Goal: Communication & Community: Answer question/provide support

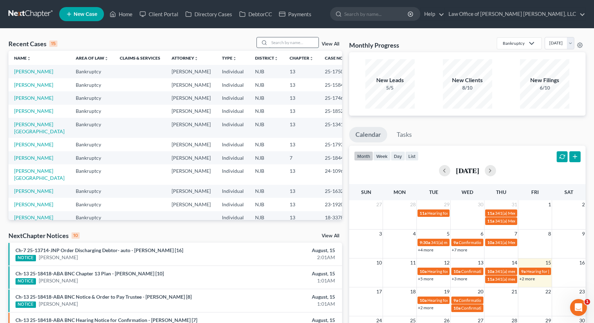
click at [278, 43] on input "search" at bounding box center [293, 42] width 49 height 10
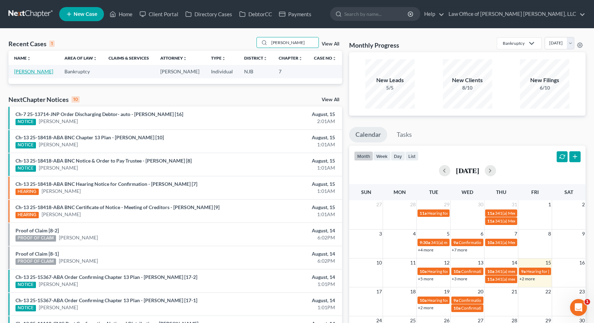
type input "[PERSON_NAME]"
click at [44, 71] on link "[PERSON_NAME]" at bounding box center [33, 71] width 39 height 6
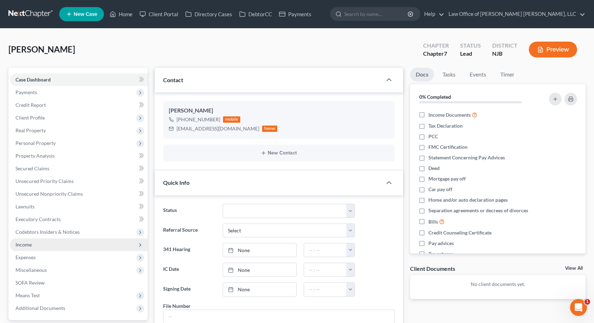
click at [26, 245] on span "Income" at bounding box center [23, 244] width 16 height 6
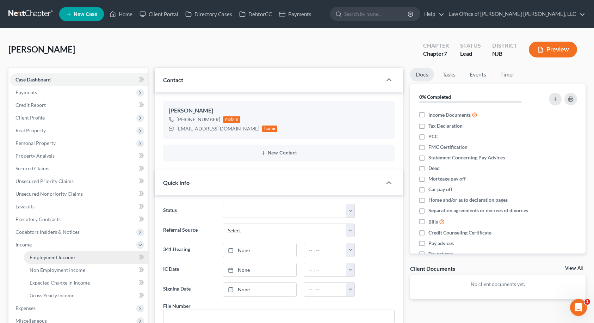
click at [39, 255] on span "Employment Income" at bounding box center [52, 257] width 45 height 6
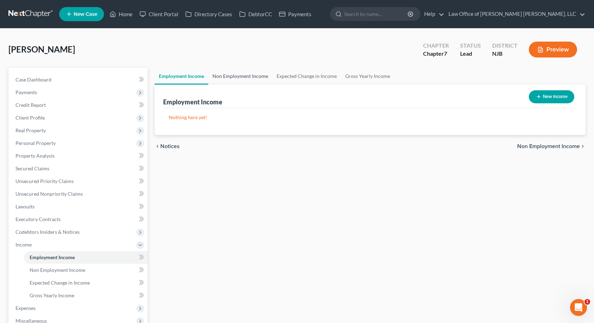
click at [255, 75] on link "Non Employment Income" at bounding box center [240, 76] width 64 height 17
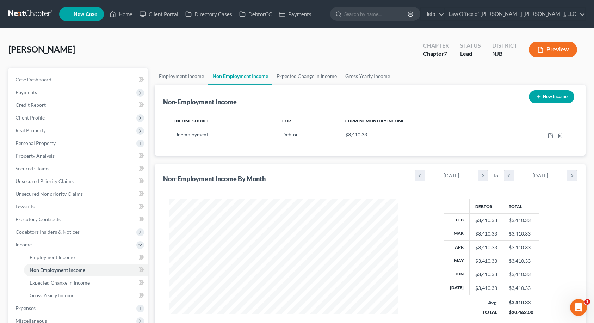
scroll to position [126, 243]
click at [304, 77] on link "Expected Change in Income" at bounding box center [306, 76] width 69 height 17
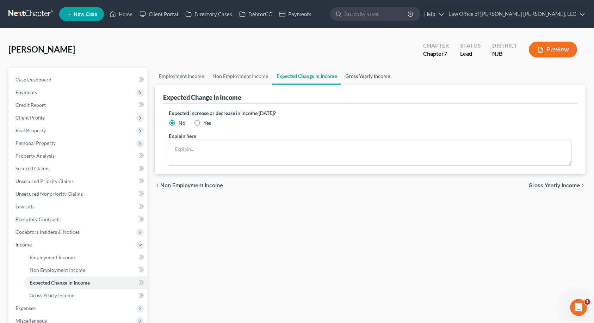
click at [362, 75] on link "Gross Yearly Income" at bounding box center [367, 76] width 53 height 17
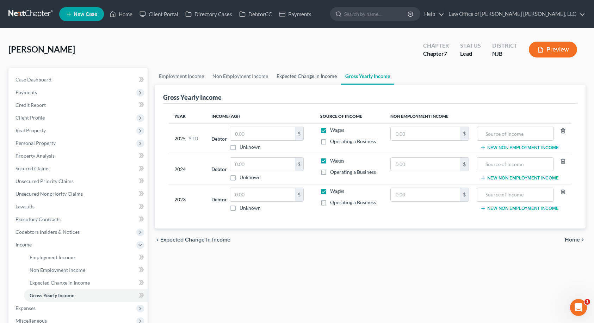
click at [320, 73] on link "Expected Change in Income" at bounding box center [306, 76] width 69 height 17
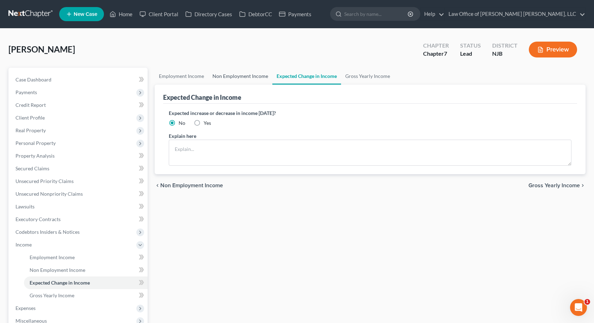
click at [248, 77] on link "Non Employment Income" at bounding box center [240, 76] width 64 height 17
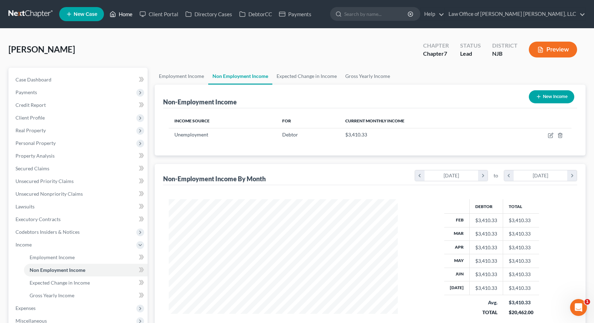
click at [130, 16] on link "Home" at bounding box center [121, 14] width 30 height 13
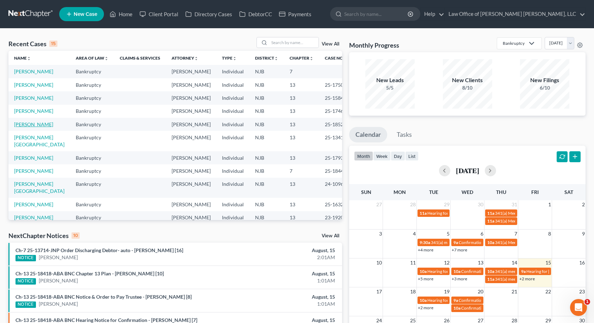
click at [29, 127] on link "[PERSON_NAME]" at bounding box center [33, 124] width 39 height 6
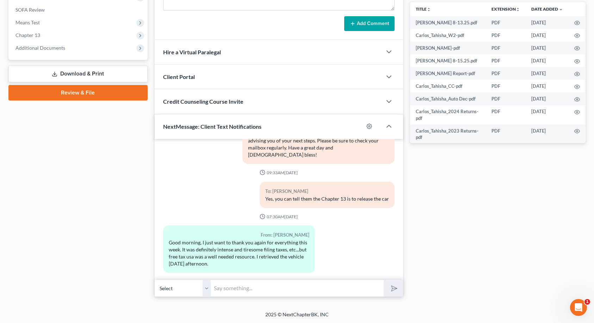
scroll to position [273, 0]
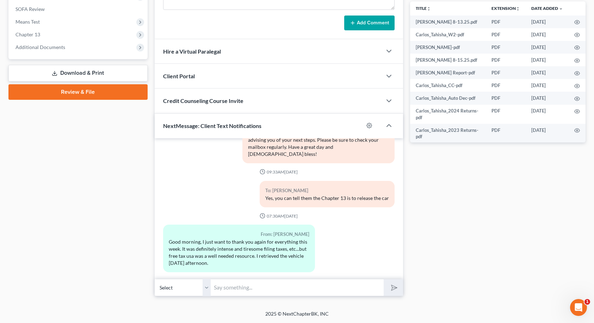
click at [285, 286] on input "text" at bounding box center [297, 287] width 173 height 17
type input "That is great to hear. I was going to follow up with you about the car since I …"
click at [396, 288] on polygon "submit" at bounding box center [393, 287] width 8 height 8
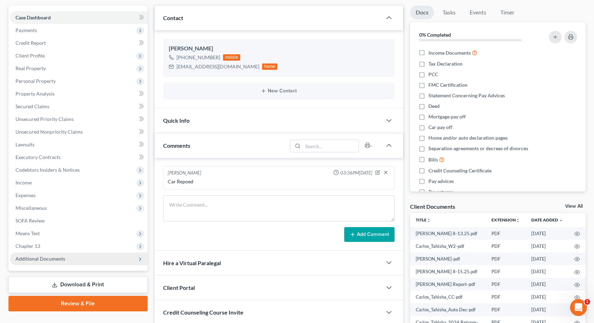
scroll to position [0, 0]
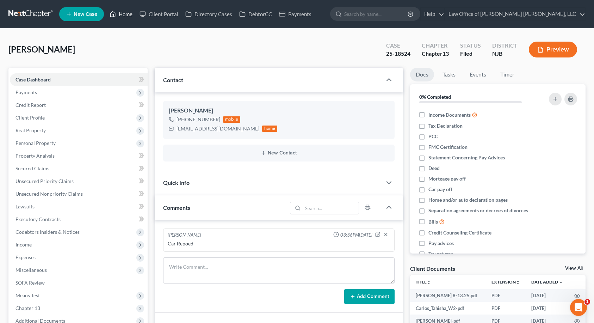
click at [122, 15] on link "Home" at bounding box center [121, 14] width 30 height 13
